Goal: Task Accomplishment & Management: Use online tool/utility

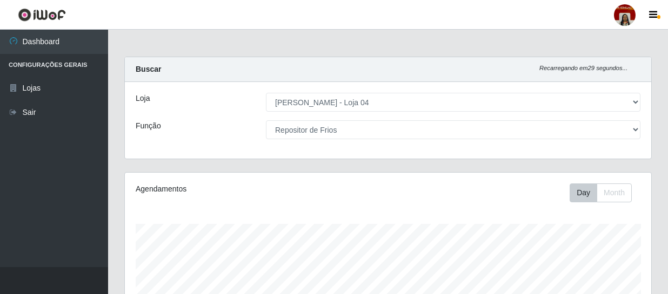
select select "251"
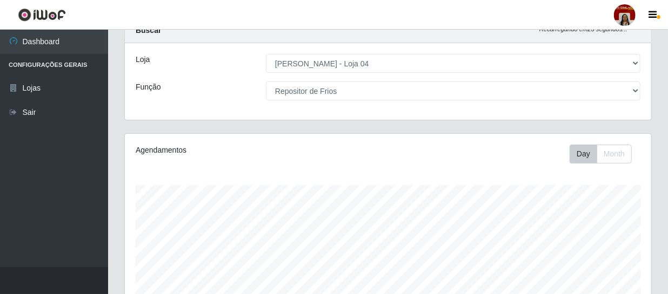
scroll to position [33, 0]
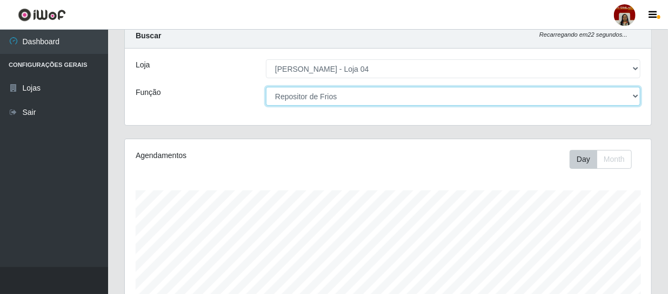
click at [637, 94] on select "[Selecione...] ASG ASG + ASG ++ Auxiliar de Depósito Auxiliar de Depósito + Aux…" at bounding box center [453, 96] width 374 height 19
click at [266, 87] on select "[Selecione...] ASG ASG + ASG ++ Auxiliar de Depósito Auxiliar de Depósito + Aux…" at bounding box center [453, 96] width 374 height 19
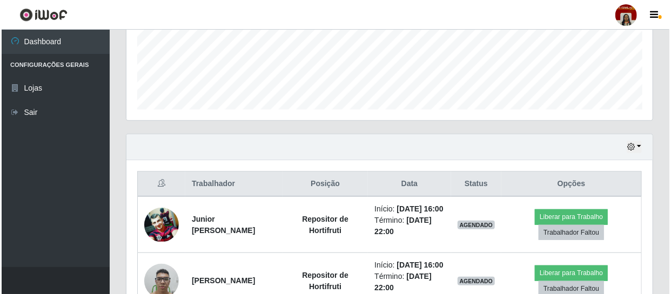
scroll to position [279, 0]
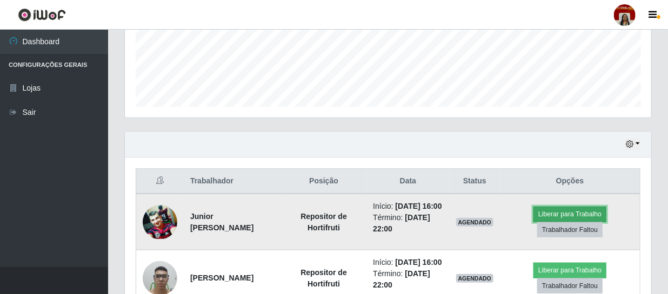
click at [586, 219] on button "Liberar para Trabalho" at bounding box center [569, 214] width 73 height 15
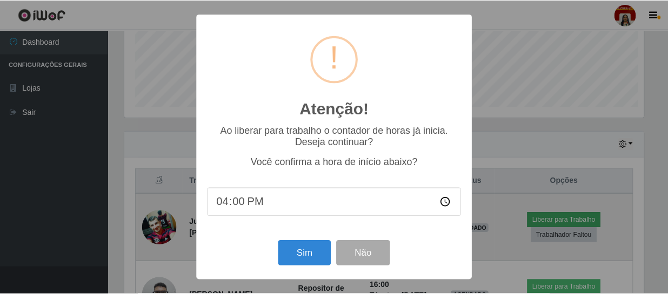
scroll to position [224, 521]
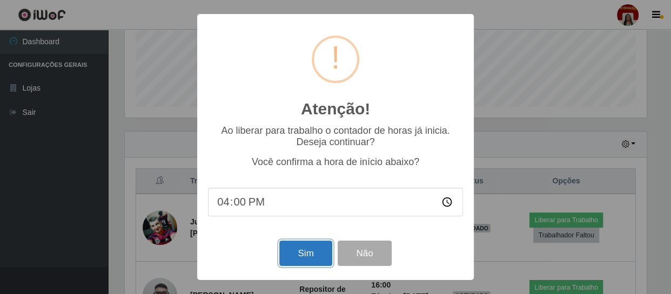
click at [309, 251] on button "Sim" at bounding box center [305, 253] width 52 height 25
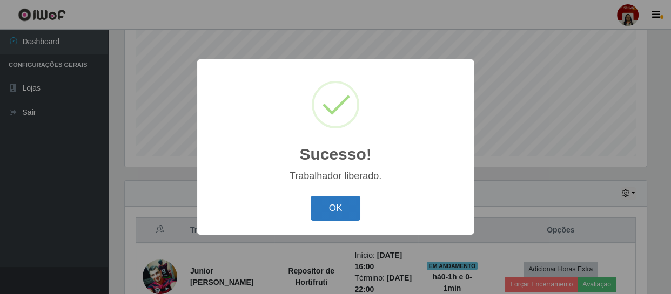
click at [345, 199] on button "OK" at bounding box center [336, 208] width 50 height 25
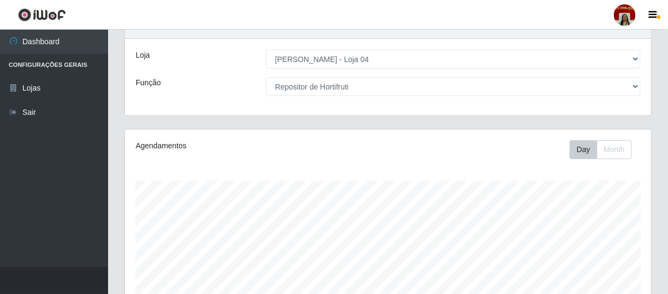
scroll to position [0, 0]
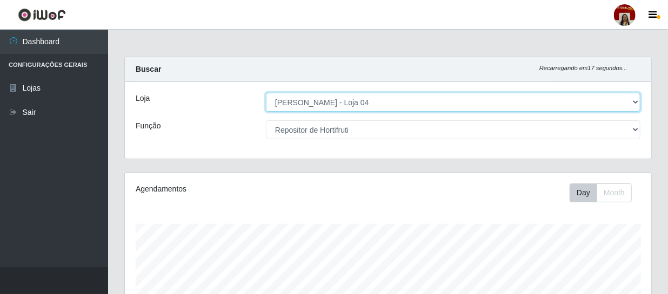
click at [370, 104] on select "[Selecione...] Mar Vermelho - Loja 04" at bounding box center [453, 102] width 374 height 19
click at [266, 93] on select "[Selecione...] Mar Vermelho - Loja 04" at bounding box center [453, 102] width 374 height 19
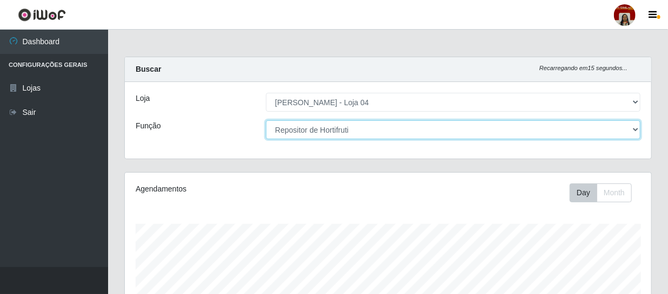
click at [353, 127] on select "[Selecione...] ASG ASG + ASG ++ Auxiliar de Depósito Auxiliar de Depósito + Aux…" at bounding box center [453, 129] width 374 height 19
select select "22"
click at [266, 120] on select "[Selecione...] ASG ASG + ASG ++ Auxiliar de Depósito Auxiliar de Depósito + Aux…" at bounding box center [453, 129] width 374 height 19
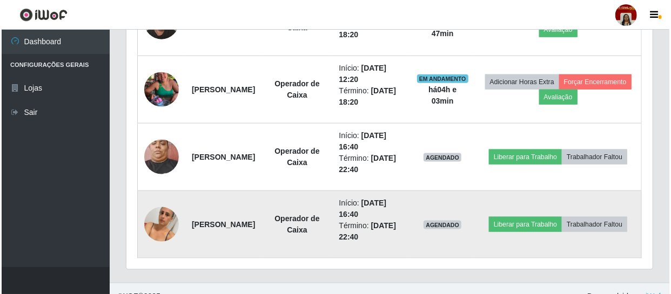
scroll to position [567, 0]
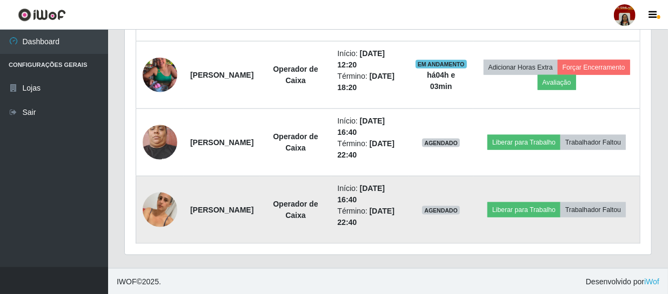
click at [152, 208] on img at bounding box center [160, 210] width 35 height 62
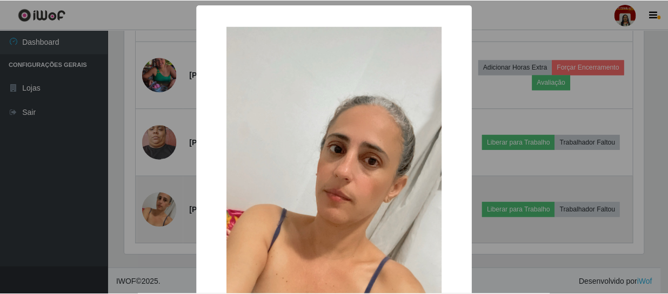
scroll to position [224, 521]
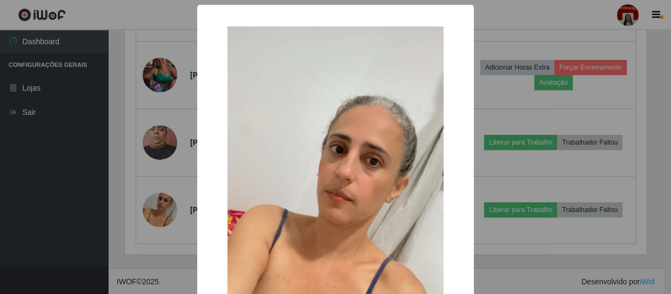
click at [82, 202] on div "× OK Cancel" at bounding box center [335, 147] width 671 height 294
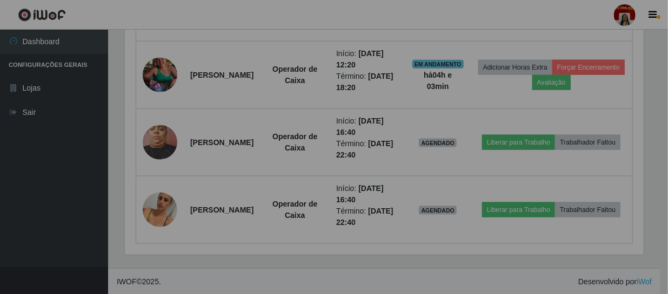
scroll to position [224, 526]
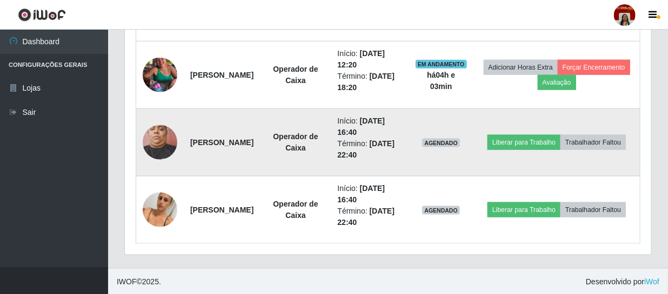
click at [156, 143] on img at bounding box center [160, 142] width 35 height 46
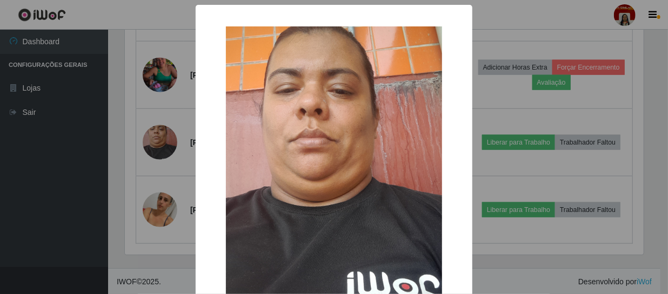
scroll to position [224, 521]
click at [70, 213] on div "× OK Cancel" at bounding box center [335, 147] width 671 height 294
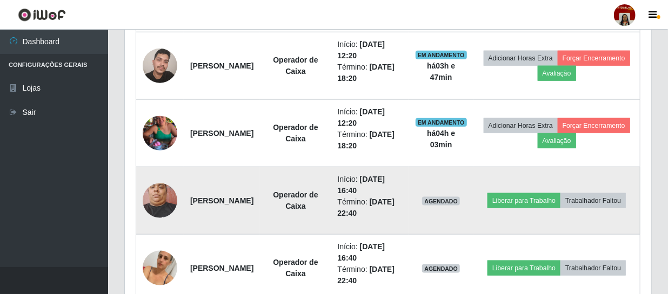
scroll to position [567, 0]
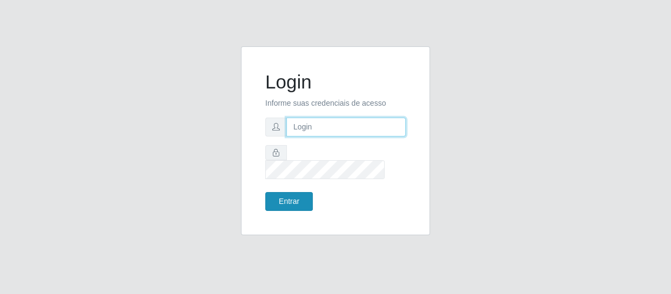
type input "[EMAIL_ADDRESS][DOMAIN_NAME]"
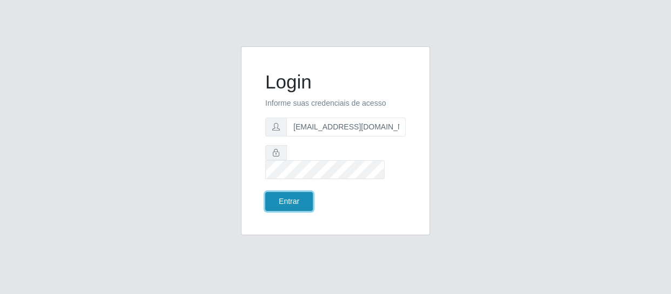
click at [284, 196] on button "Entrar" at bounding box center [289, 201] width 48 height 19
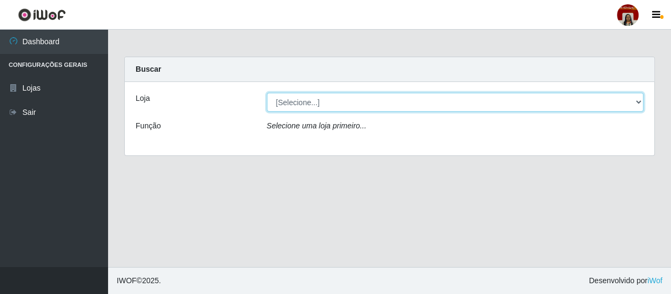
click at [318, 98] on select "[Selecione...] Mar Vermelho - Loja 04" at bounding box center [455, 102] width 377 height 19
select select "251"
click at [267, 93] on select "[Selecione...] Mar Vermelho - Loja 04" at bounding box center [455, 102] width 377 height 19
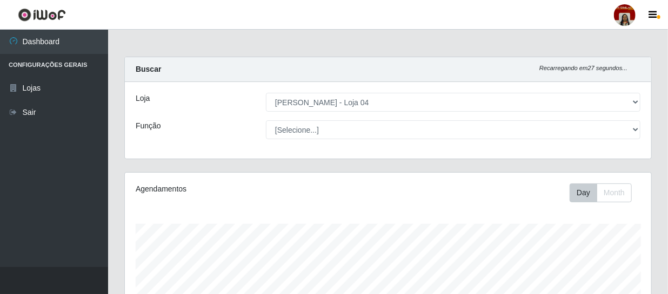
scroll to position [224, 526]
select select "22"
click at [266, 120] on select "[Selecione...] ASG ASG + ASG ++ Auxiliar de Depósito Auxiliar de Depósito + Aux…" at bounding box center [453, 129] width 374 height 19
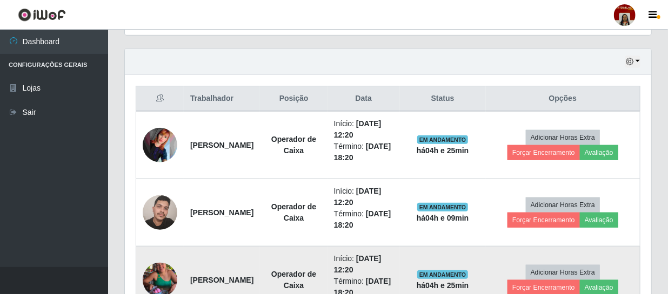
scroll to position [567, 0]
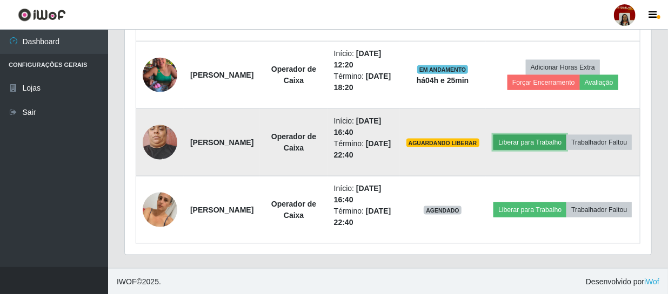
click at [566, 135] on button "Liberar para Trabalho" at bounding box center [529, 142] width 73 height 15
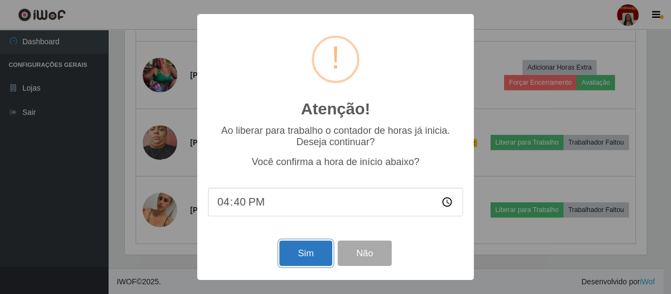
click at [311, 254] on button "Sim" at bounding box center [305, 253] width 52 height 25
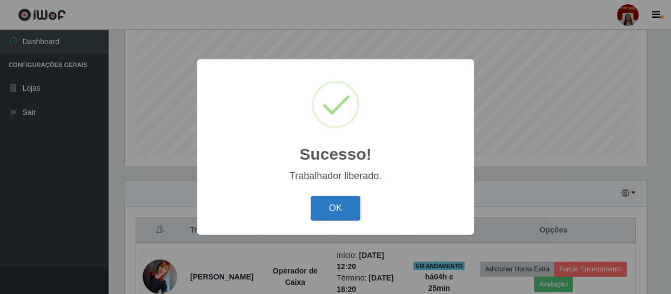
click at [334, 210] on button "OK" at bounding box center [336, 208] width 50 height 25
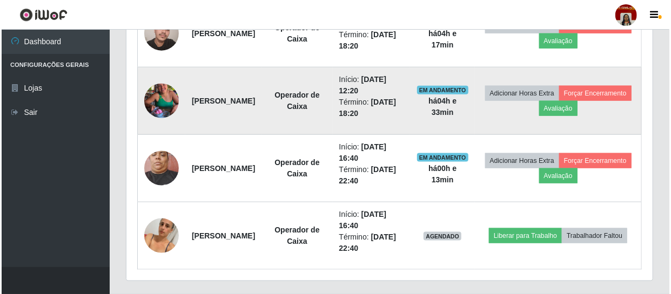
scroll to position [567, 0]
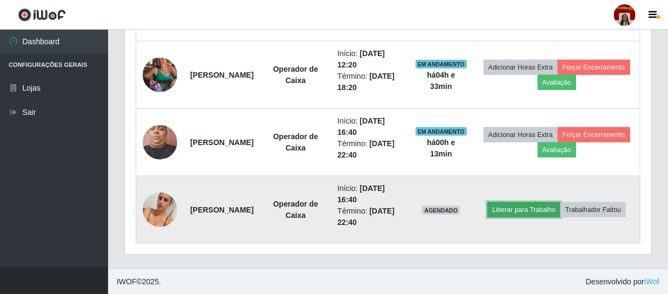
click at [560, 204] on button "Liberar para Trabalho" at bounding box center [523, 210] width 73 height 15
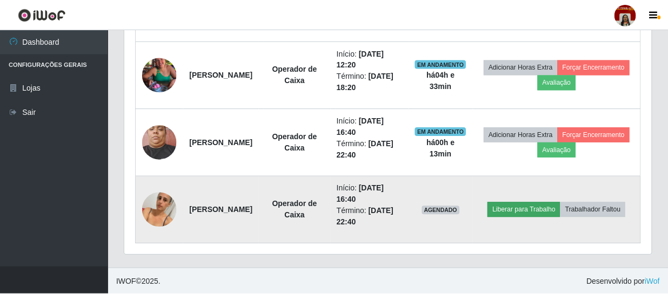
scroll to position [224, 521]
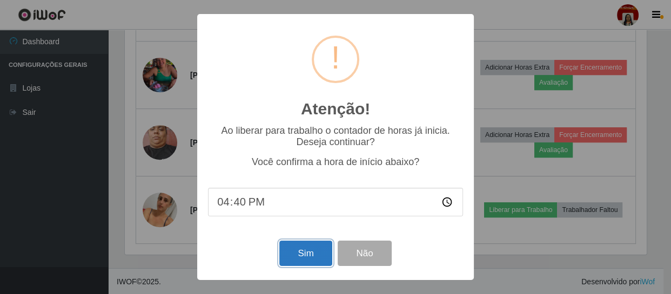
click at [315, 254] on button "Sim" at bounding box center [305, 253] width 52 height 25
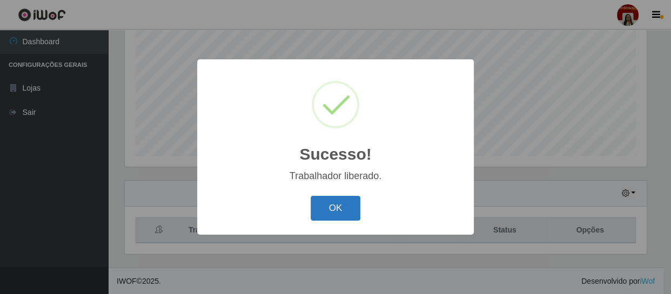
click at [338, 213] on button "OK" at bounding box center [336, 208] width 50 height 25
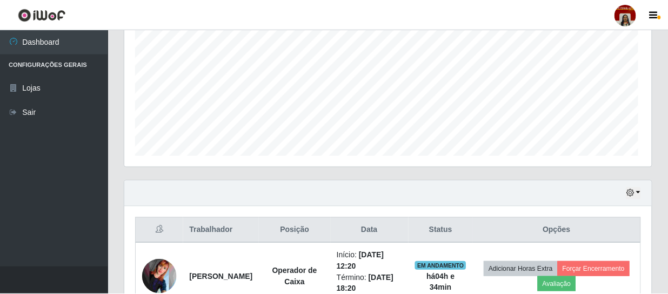
scroll to position [224, 526]
